Goal: Task Accomplishment & Management: Use online tool/utility

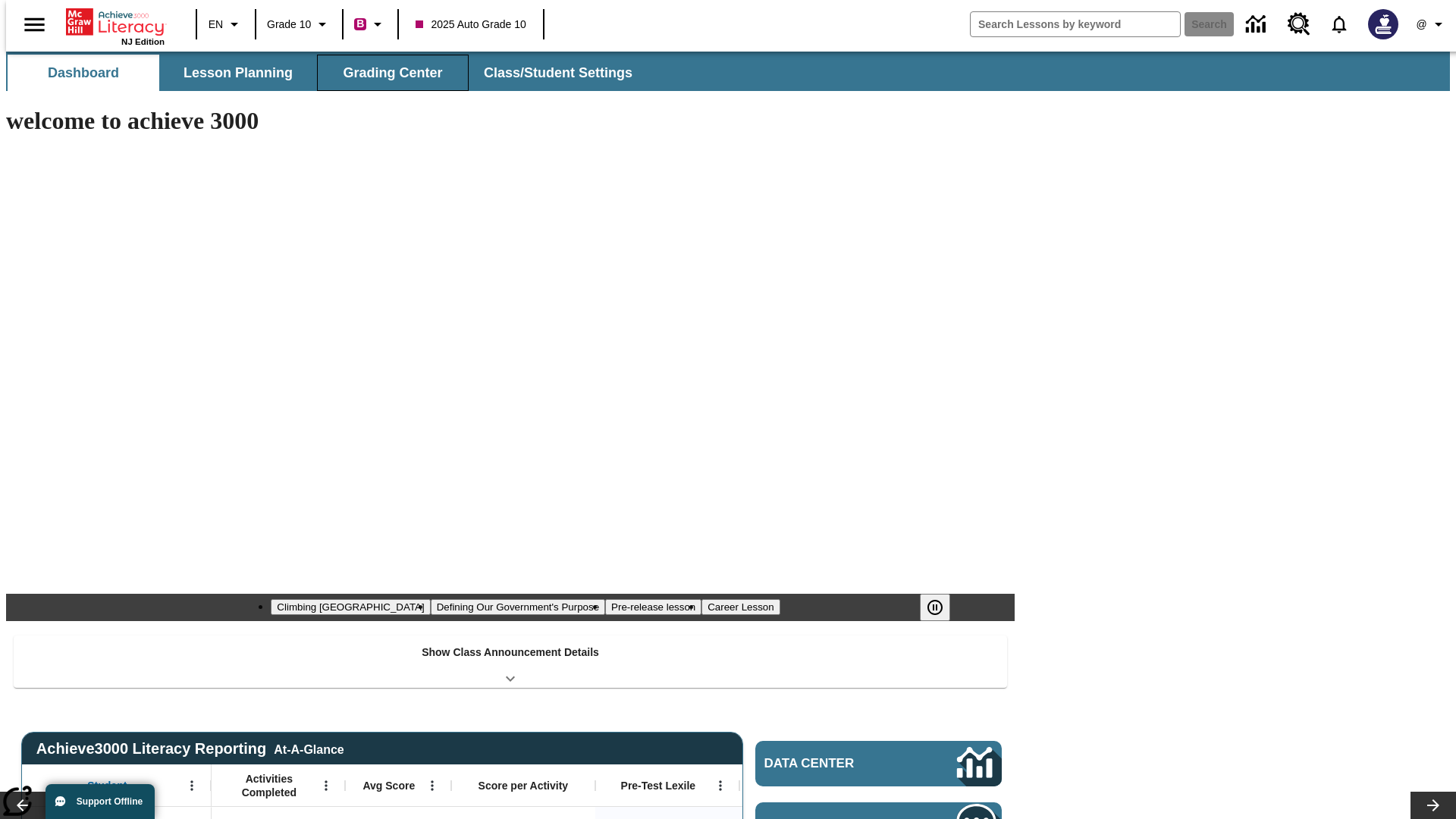
click at [387, 73] on button "Grading Center" at bounding box center [393, 73] width 152 height 37
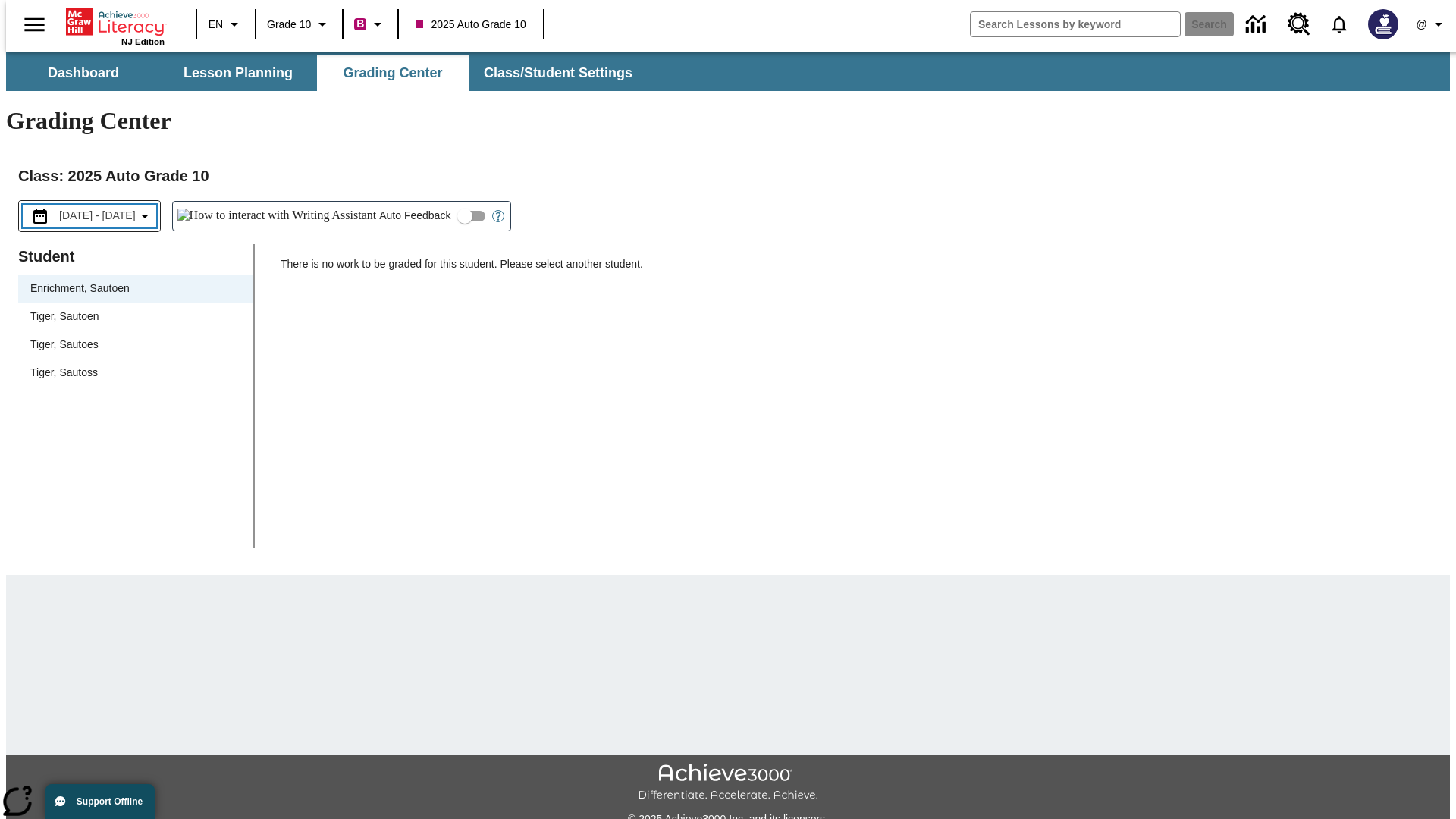
click at [110, 208] on span "[DATE] - [DATE]" at bounding box center [96, 216] width 77 height 16
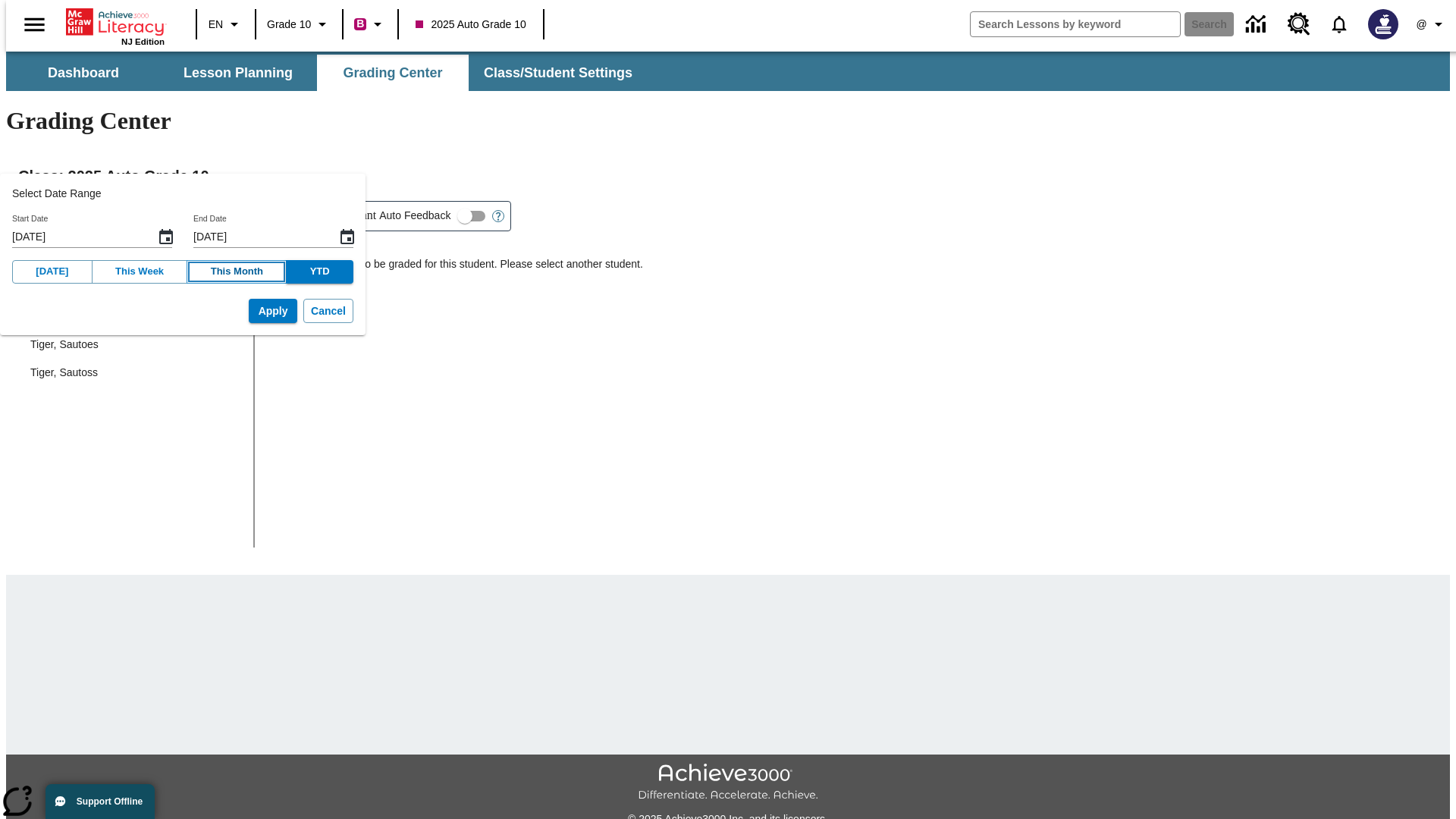
click at [220, 271] on button "This Month" at bounding box center [237, 272] width 100 height 24
type input "[DATE]"
click at [250, 311] on button "Apply" at bounding box center [273, 311] width 49 height 25
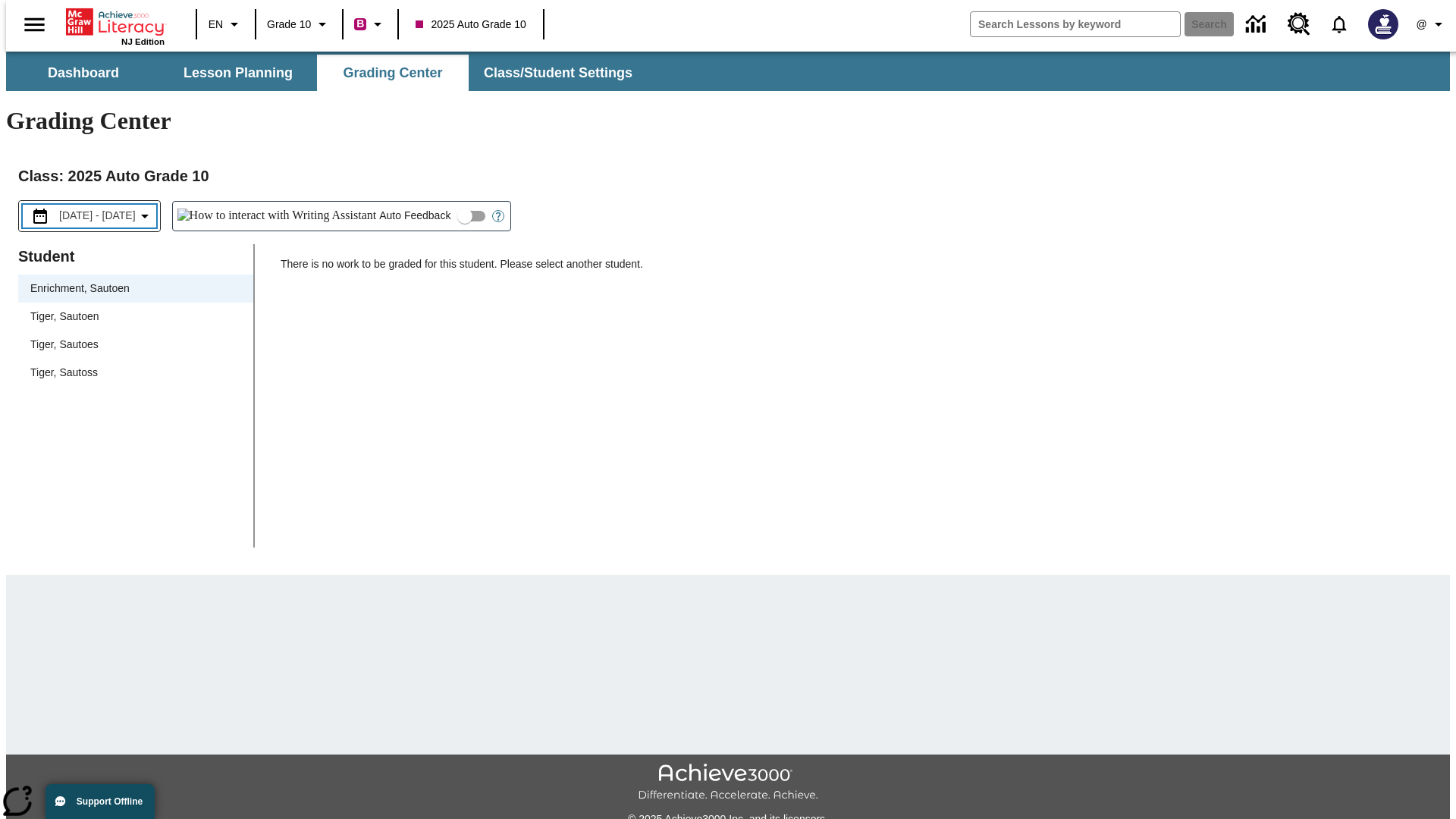
click at [113, 208] on span "[DATE] - [DATE]" at bounding box center [96, 216] width 77 height 16
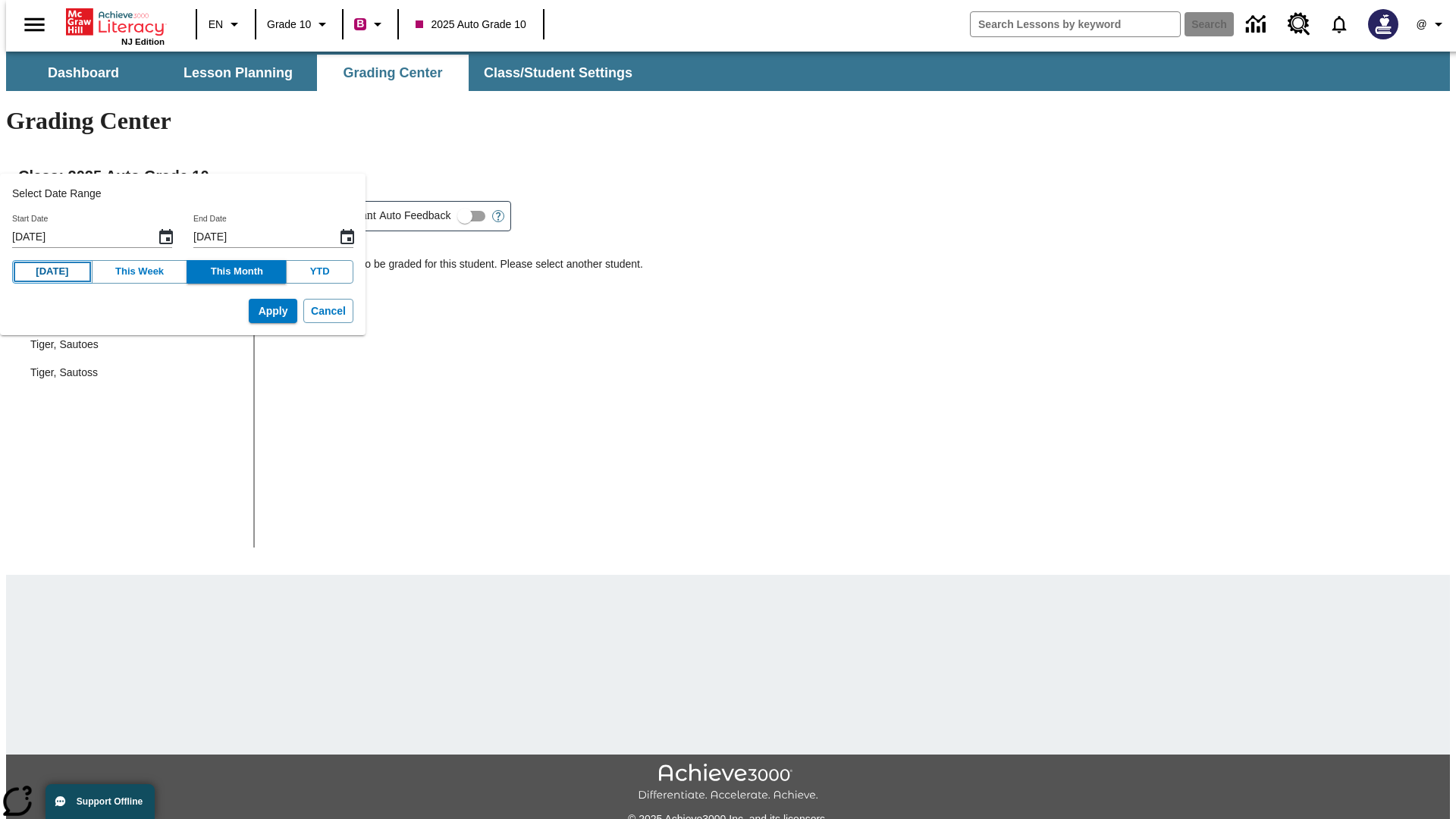
click at [48, 271] on button "[DATE]" at bounding box center [52, 272] width 81 height 24
type input "[DATE]"
click at [250, 311] on button "Apply" at bounding box center [273, 311] width 49 height 25
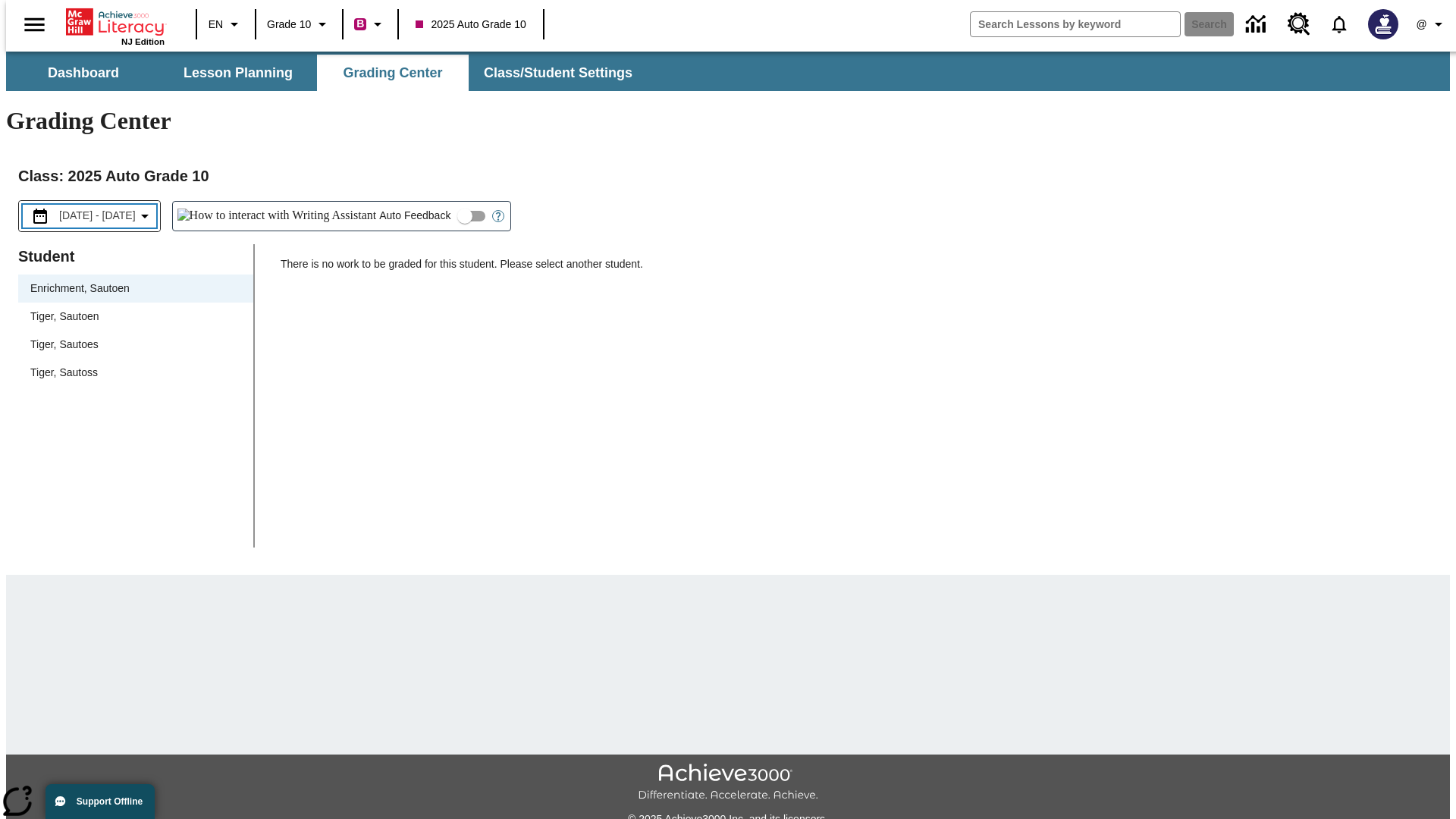
click at [116, 208] on span "[DATE] - [DATE]" at bounding box center [96, 216] width 77 height 16
